Goal: Information Seeking & Learning: Learn about a topic

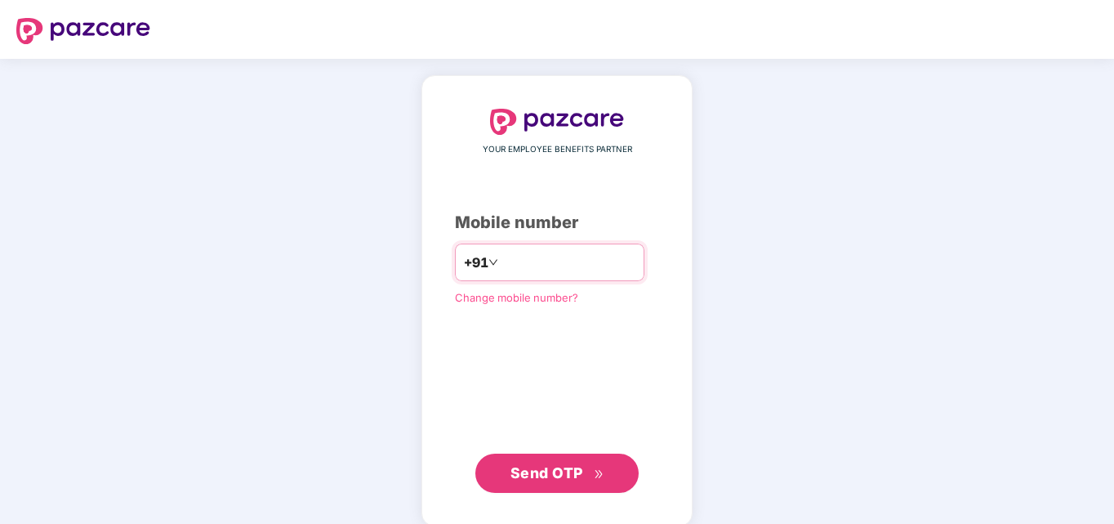
drag, startPoint x: 0, startPoint y: 0, endPoint x: 582, endPoint y: 275, distance: 643.6
click at [582, 275] on input "number" at bounding box center [569, 262] width 134 height 26
type input "**********"
click at [552, 476] on span "Send OTP" at bounding box center [547, 472] width 73 height 17
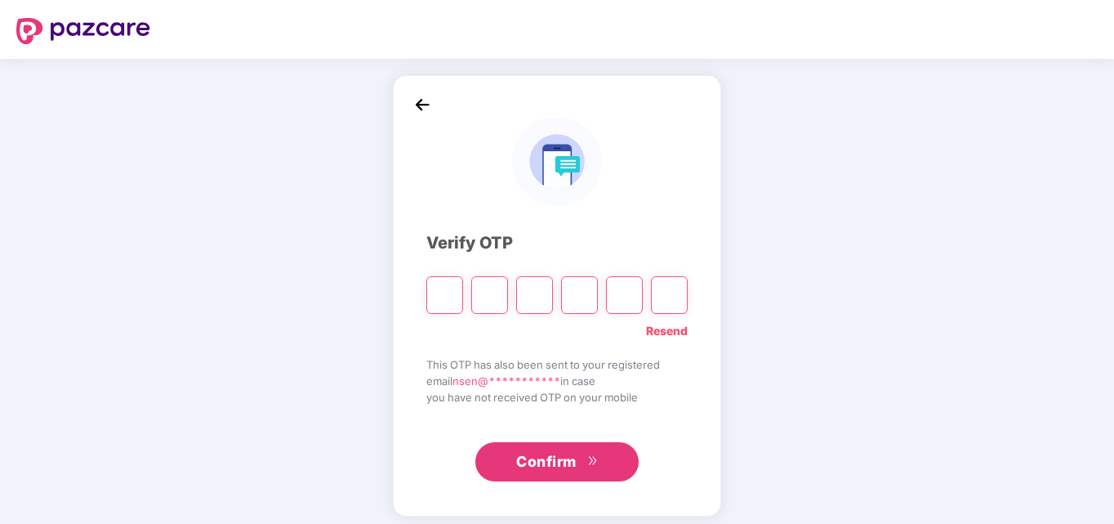
type input "*"
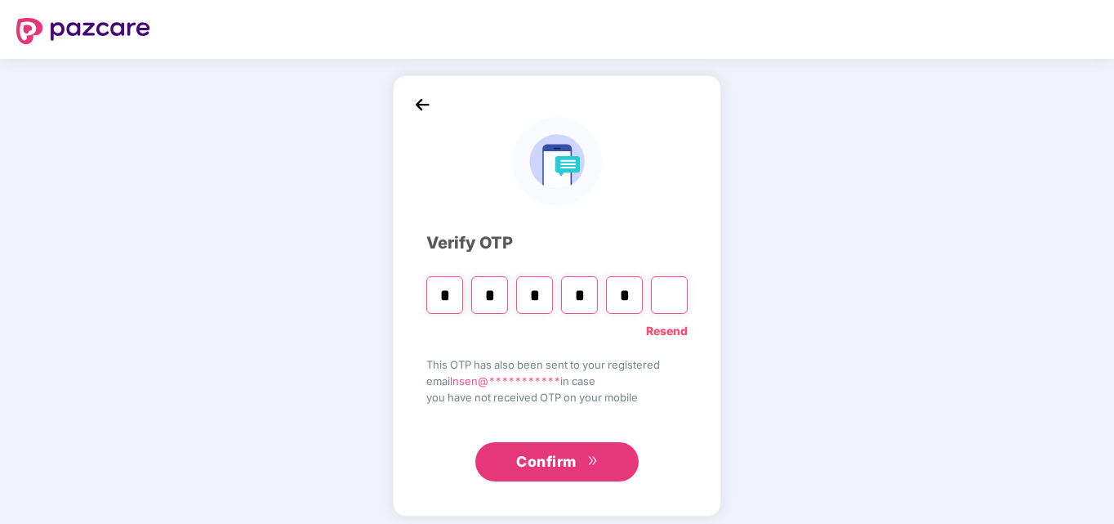
type input "*"
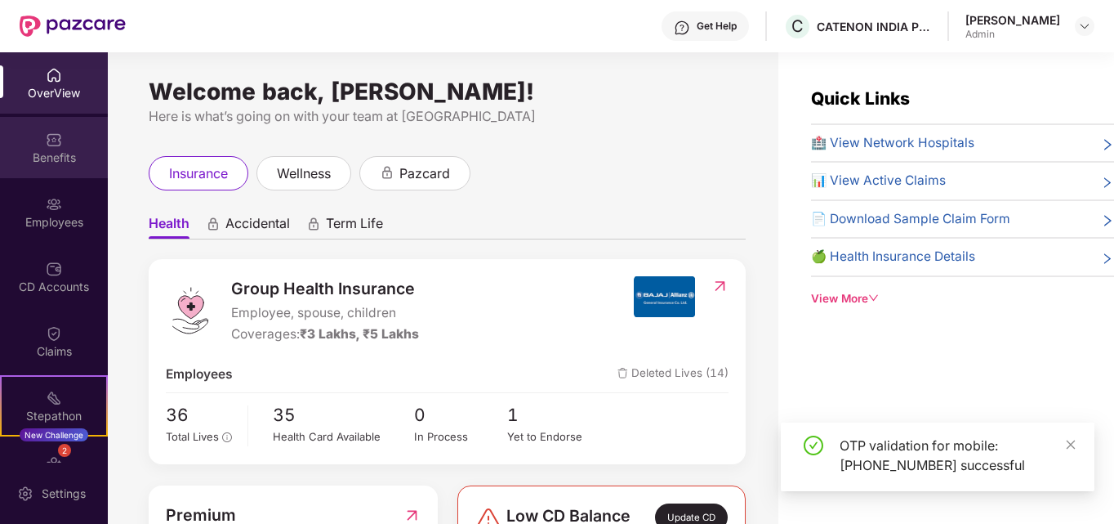
click at [52, 158] on div "Benefits" at bounding box center [54, 158] width 108 height 16
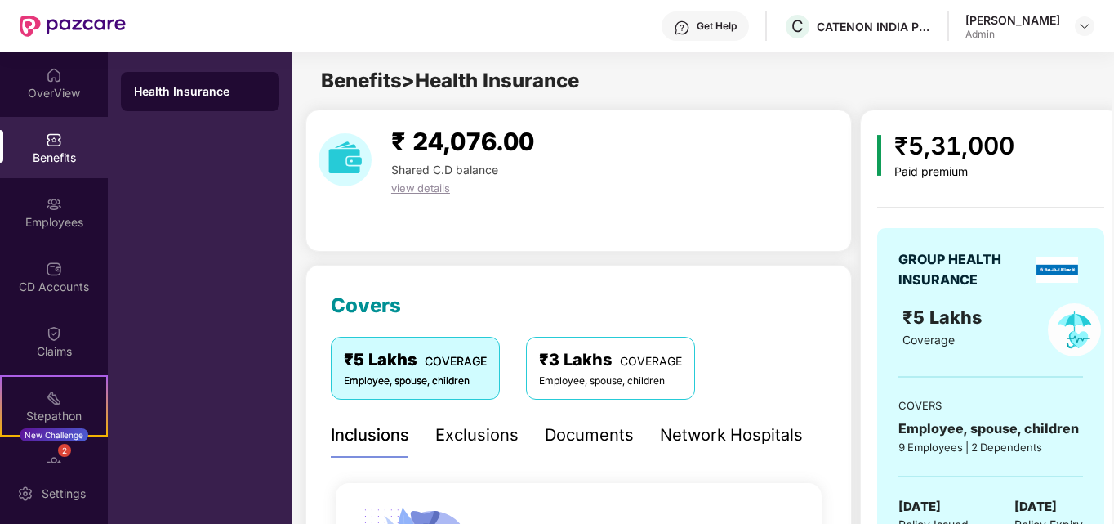
click at [184, 89] on div "Health Insurance" at bounding box center [200, 91] width 132 height 16
click at [598, 371] on div "₹3 Lakhs COVERAGE" at bounding box center [610, 359] width 143 height 25
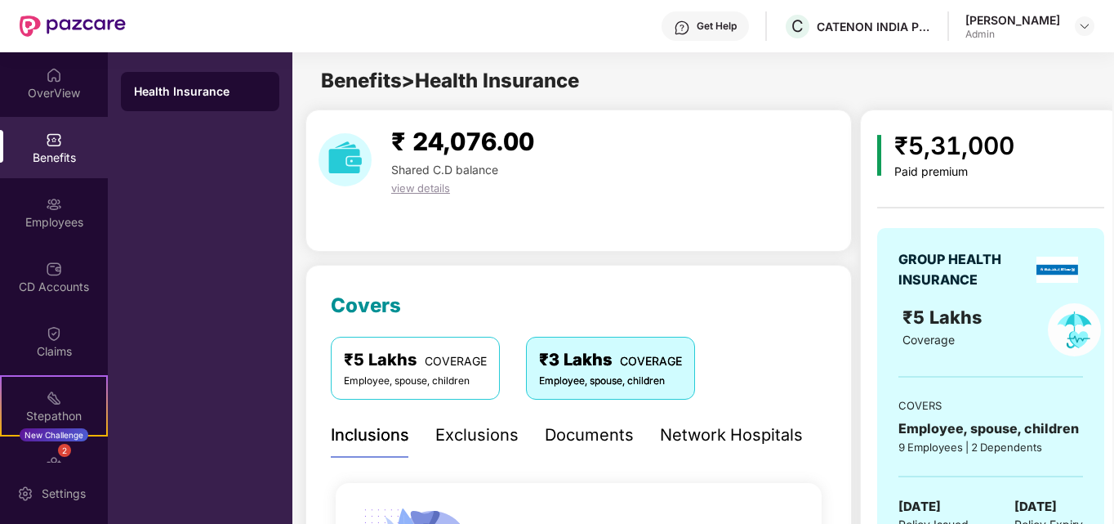
click at [470, 433] on div "Exclusions" at bounding box center [477, 434] width 83 height 25
click at [1088, 28] on img at bounding box center [1085, 26] width 13 height 13
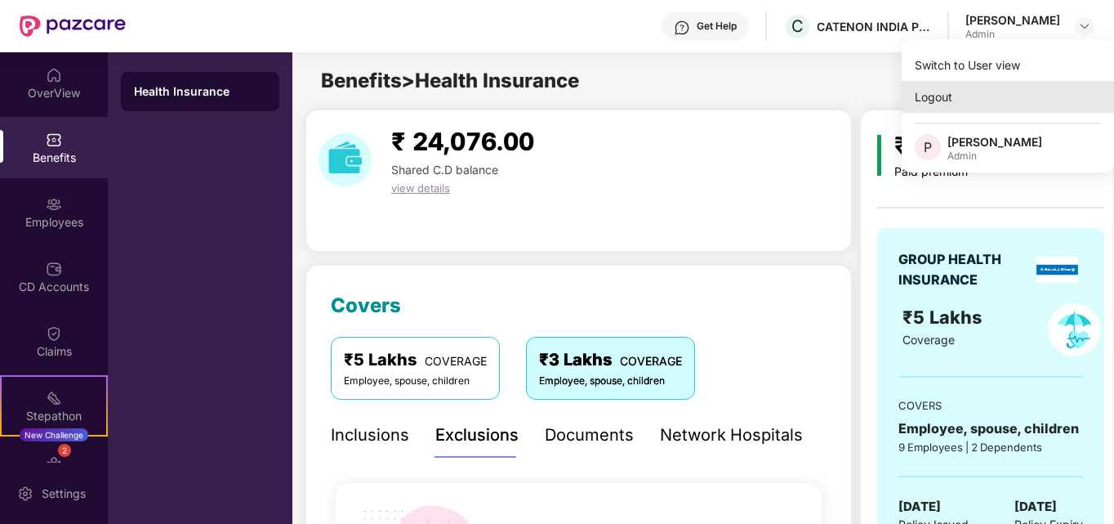
click at [945, 100] on div "Logout" at bounding box center [1008, 97] width 212 height 32
